Goal: Information Seeking & Learning: Check status

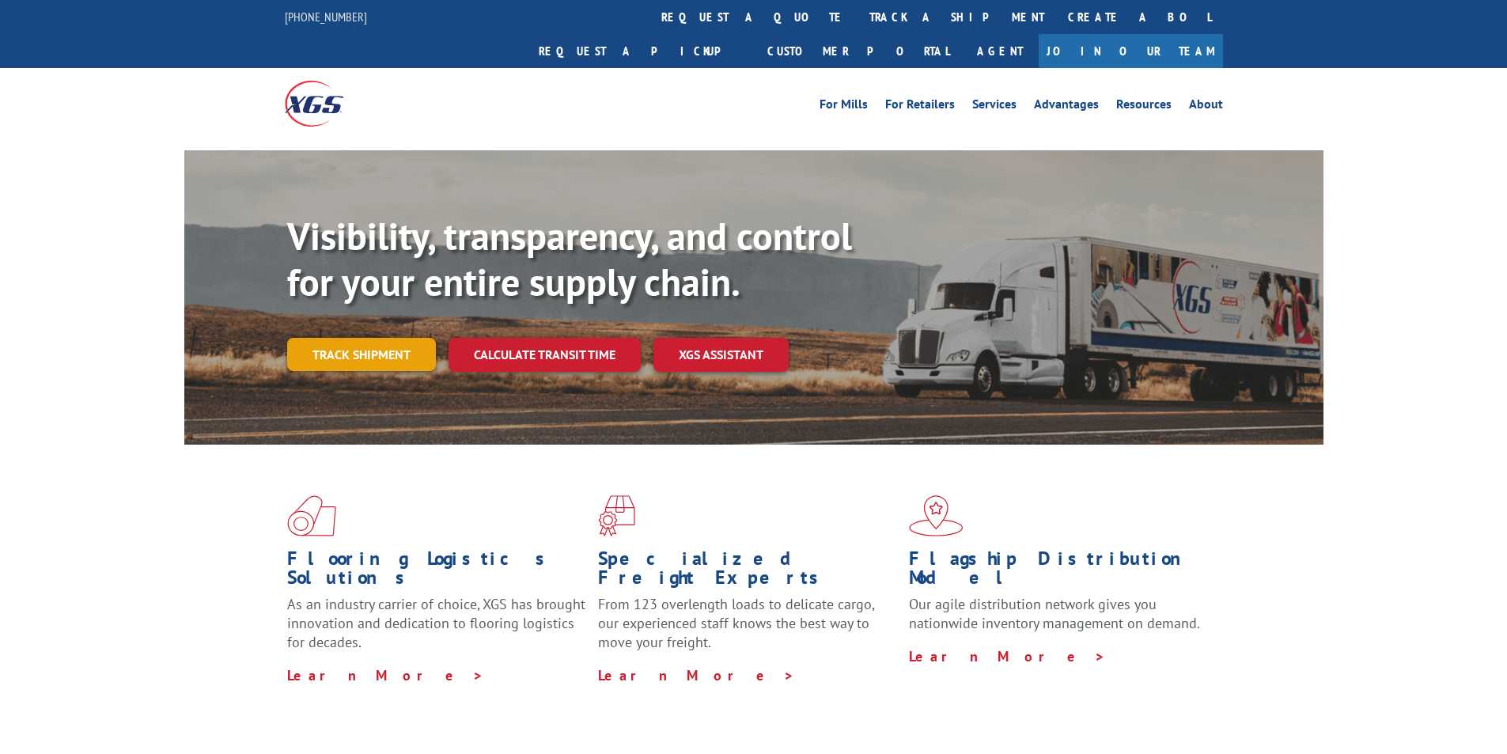
click at [369, 338] on link "Track shipment" at bounding box center [361, 354] width 149 height 33
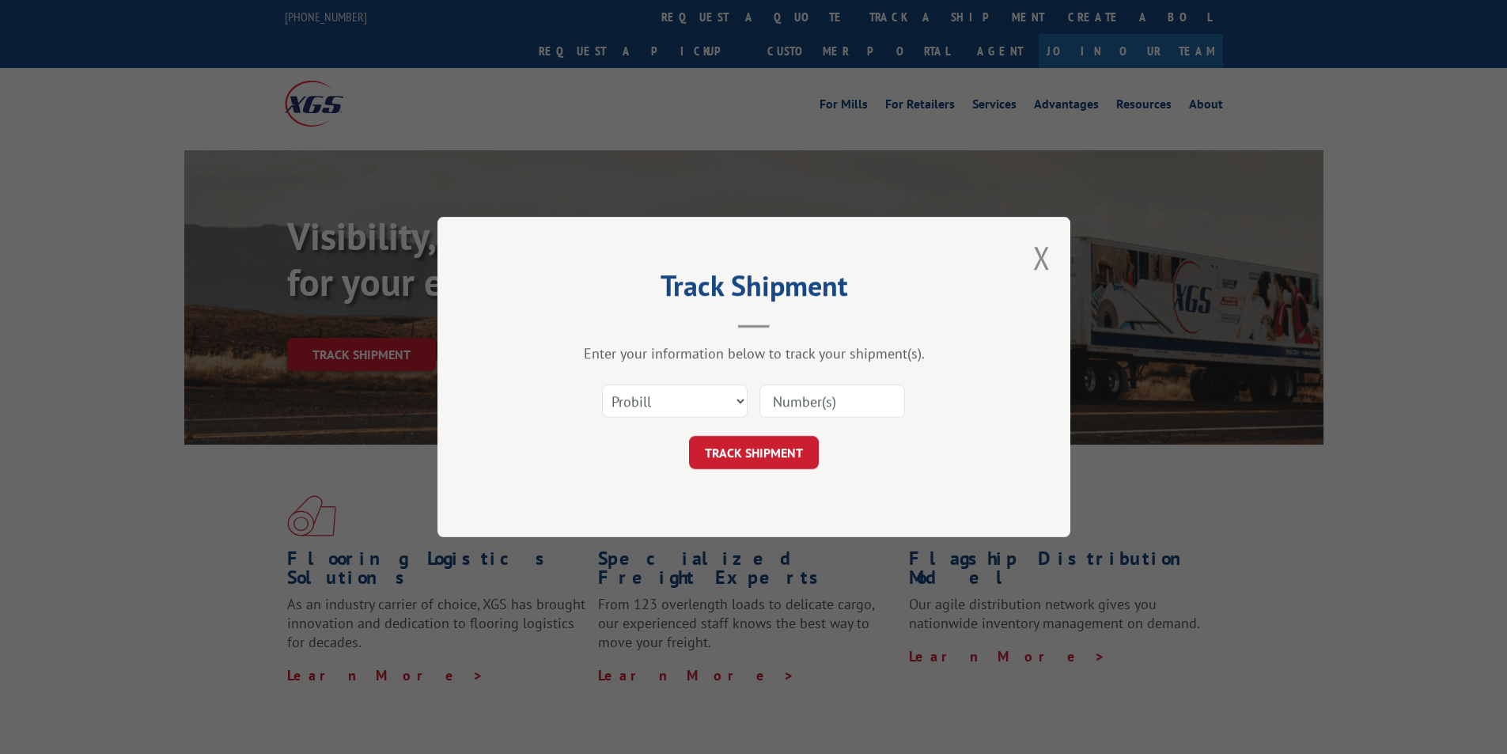
click at [771, 396] on input at bounding box center [833, 401] width 146 height 33
paste input "17496659"
type input "17496659"
click at [771, 441] on button "TRACK SHIPMENT" at bounding box center [754, 452] width 130 height 33
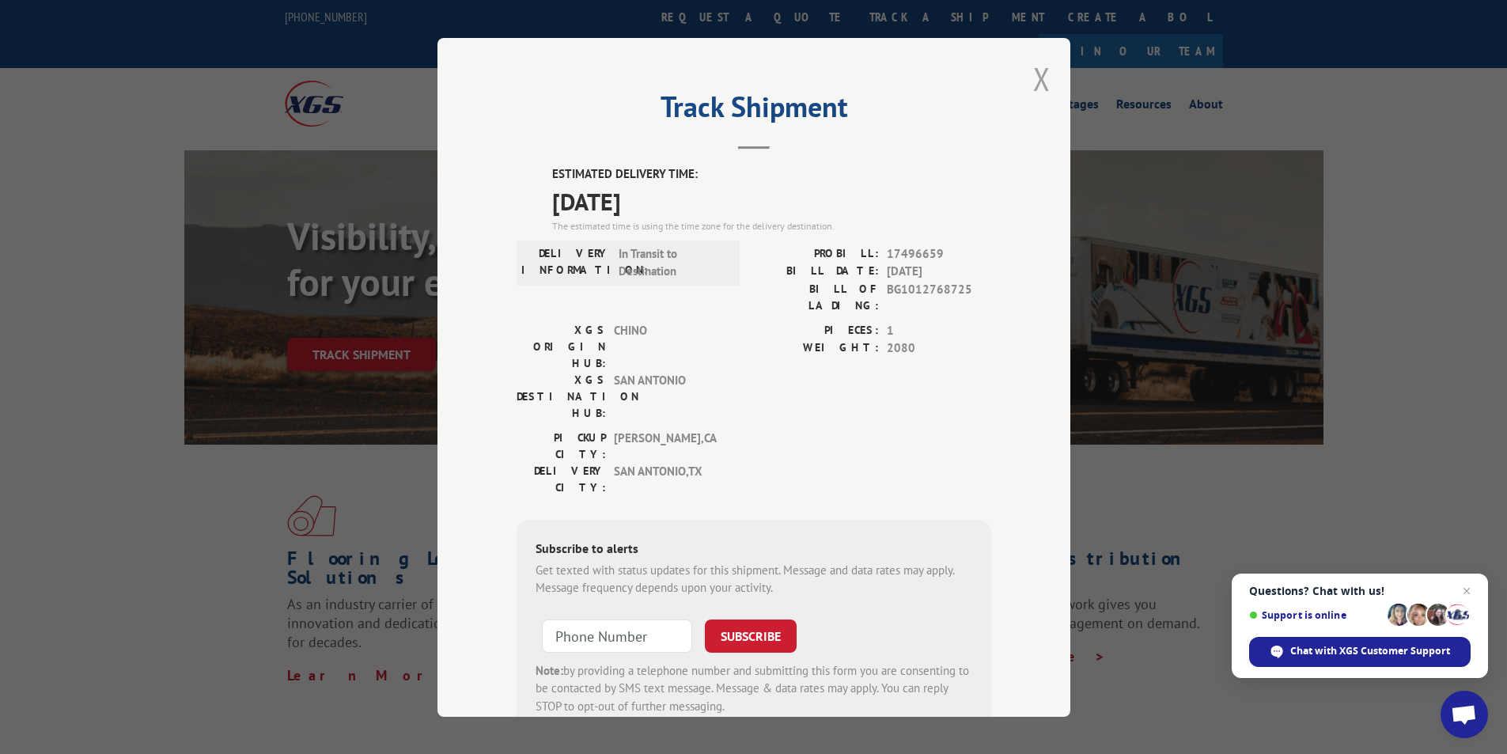
click at [1033, 86] on button "Close modal" at bounding box center [1041, 79] width 17 height 42
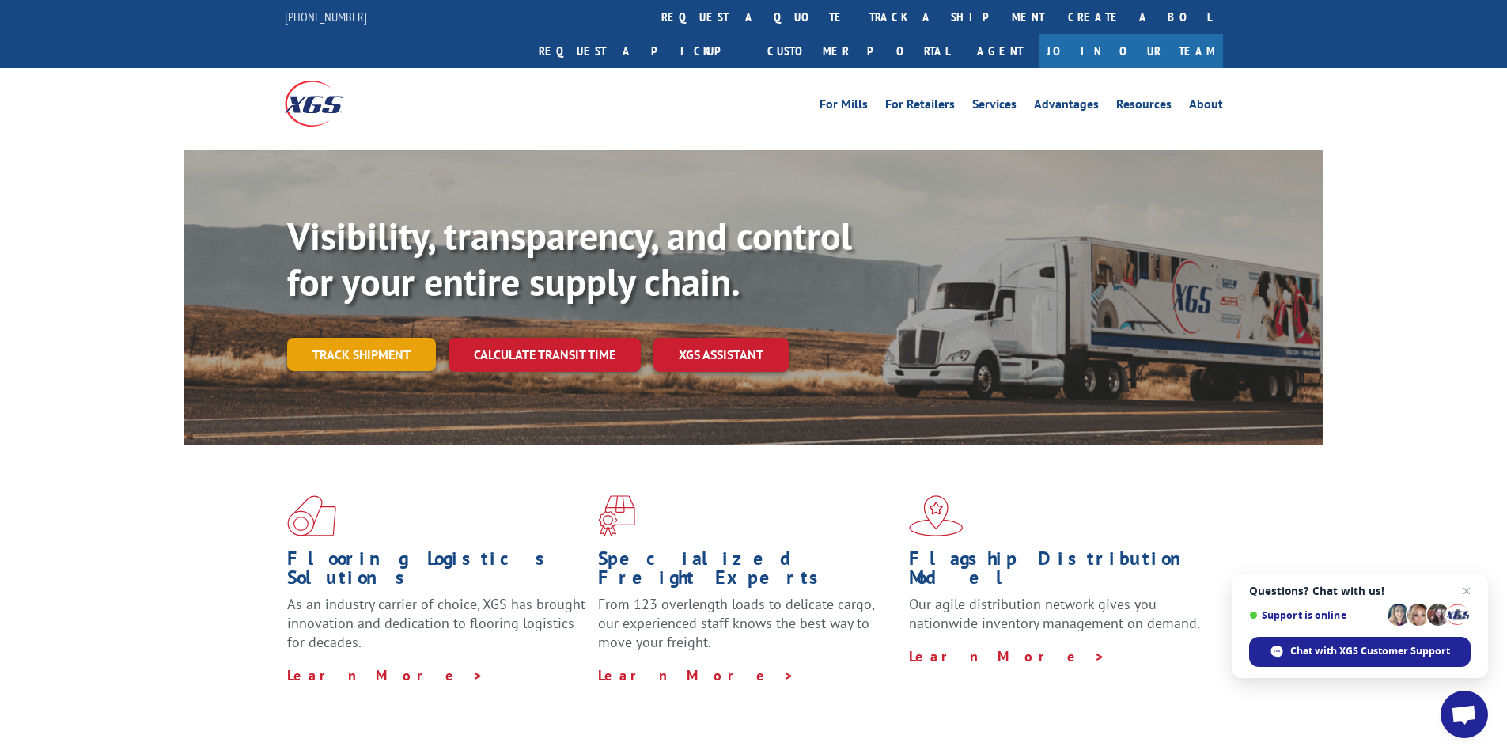
click at [365, 338] on link "Track shipment" at bounding box center [361, 354] width 149 height 33
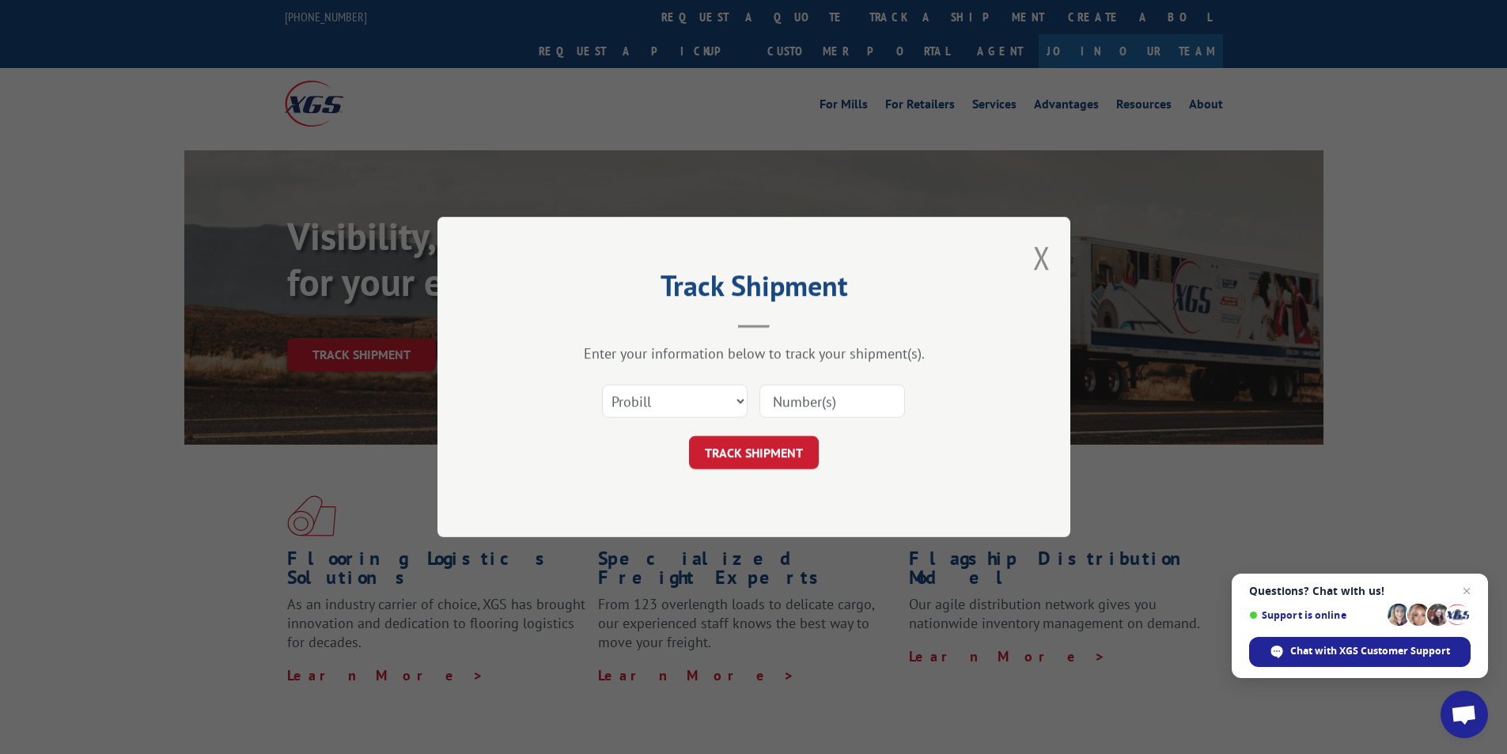
click at [784, 395] on input at bounding box center [833, 401] width 146 height 33
paste input "17612038"
type input "17612038"
click at [758, 449] on button "TRACK SHIPMENT" at bounding box center [754, 452] width 130 height 33
